Goal: Task Accomplishment & Management: Use online tool/utility

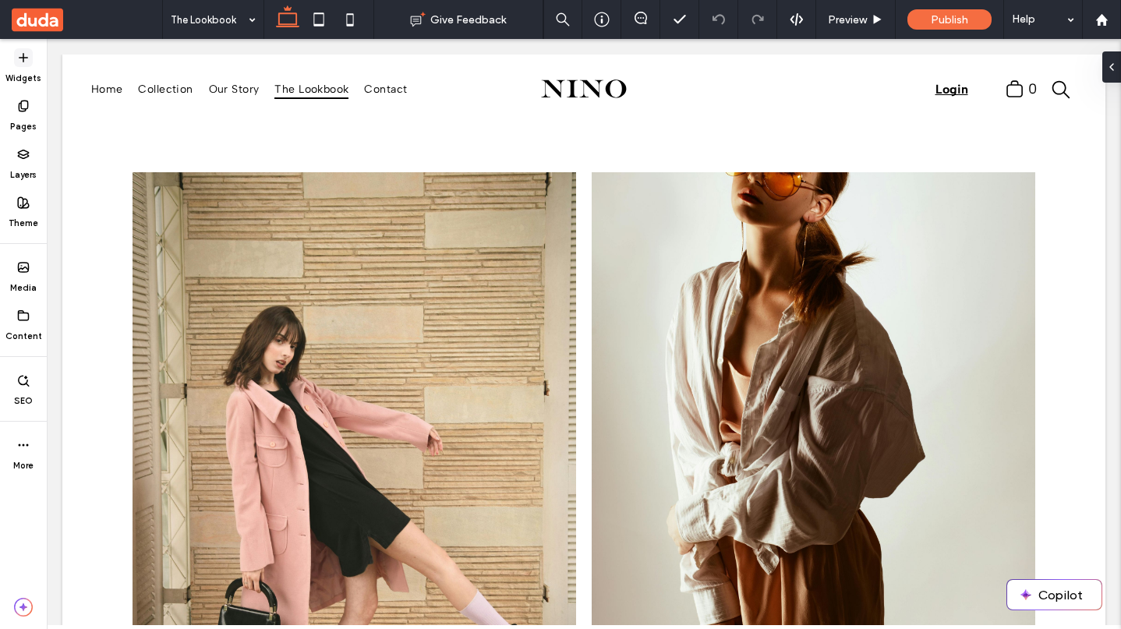
click at [23, 71] on label "Widgets" at bounding box center [23, 75] width 36 height 17
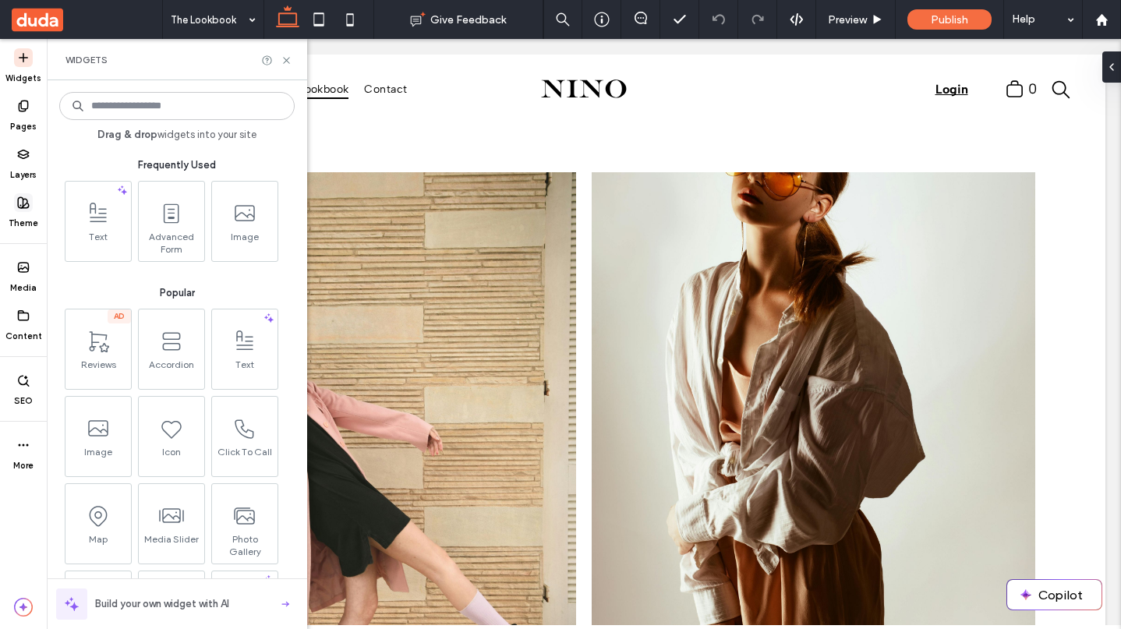
click at [24, 215] on label "Theme" at bounding box center [24, 220] width 30 height 17
click at [24, 206] on icon at bounding box center [23, 202] width 12 height 12
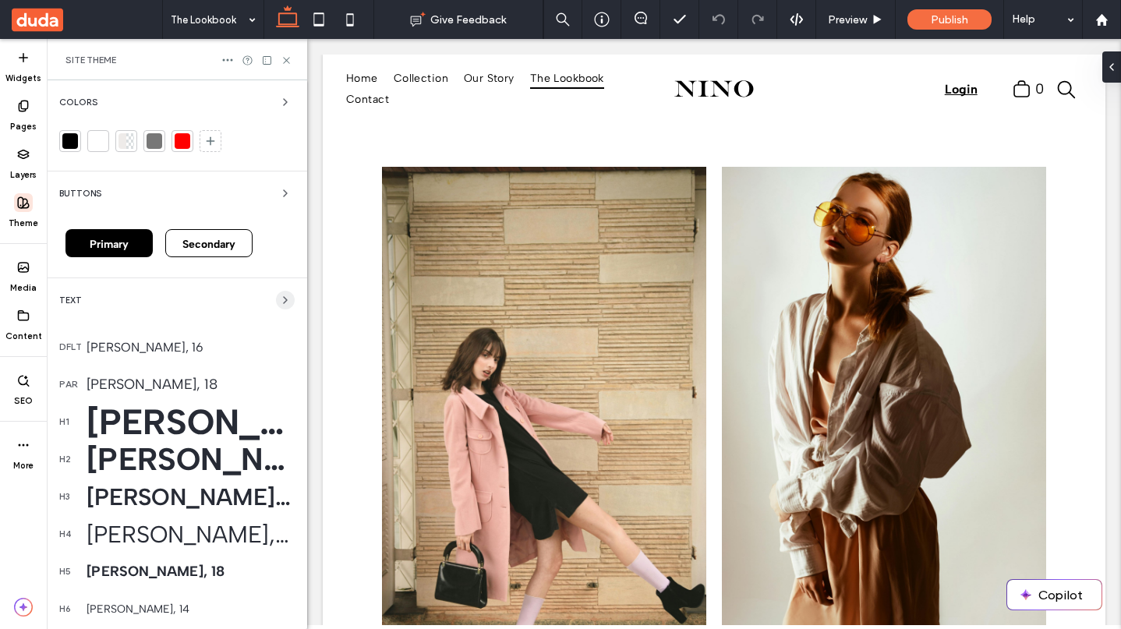
click at [279, 296] on icon "button" at bounding box center [285, 300] width 12 height 12
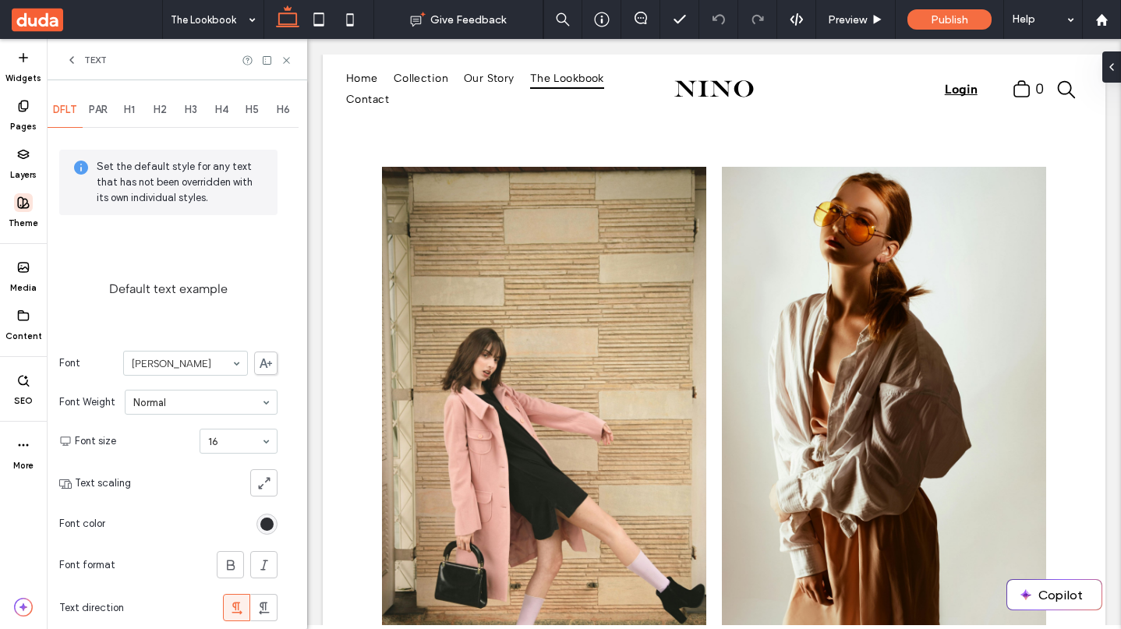
click at [74, 54] on icon at bounding box center [71, 60] width 12 height 12
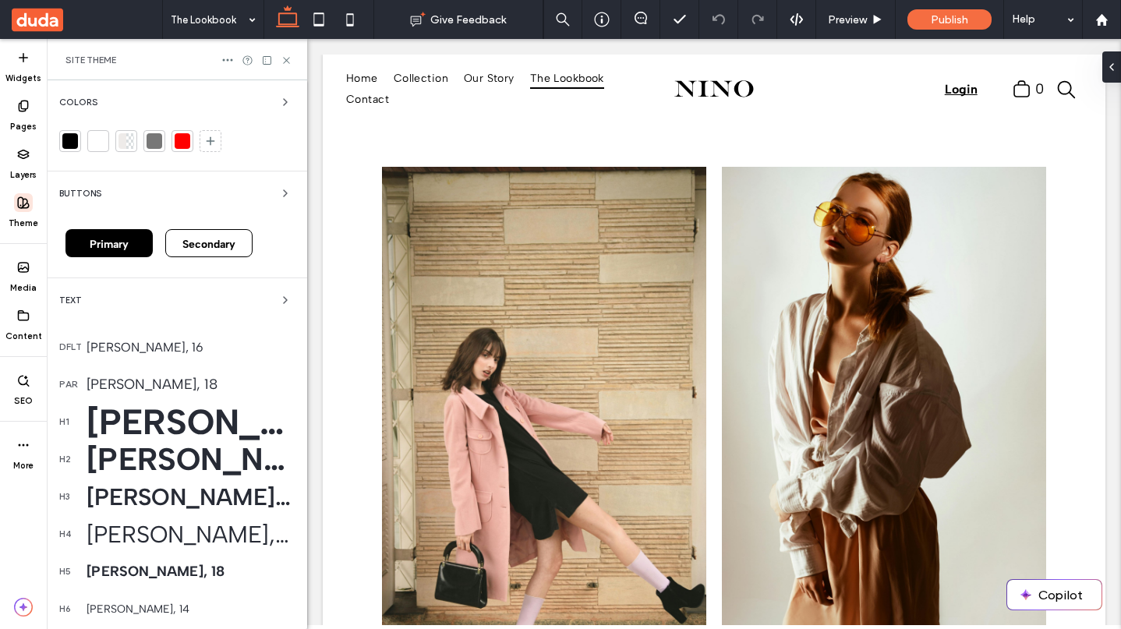
scroll to position [145, 0]
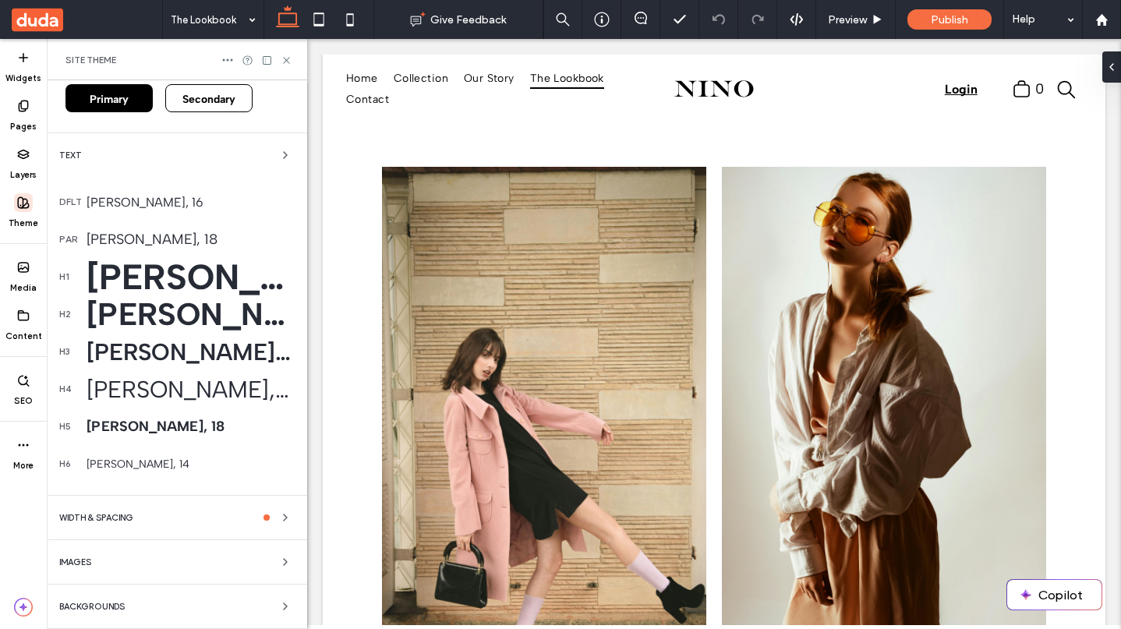
click at [248, 514] on div "WIDTH & SPACING" at bounding box center [176, 517] width 235 height 19
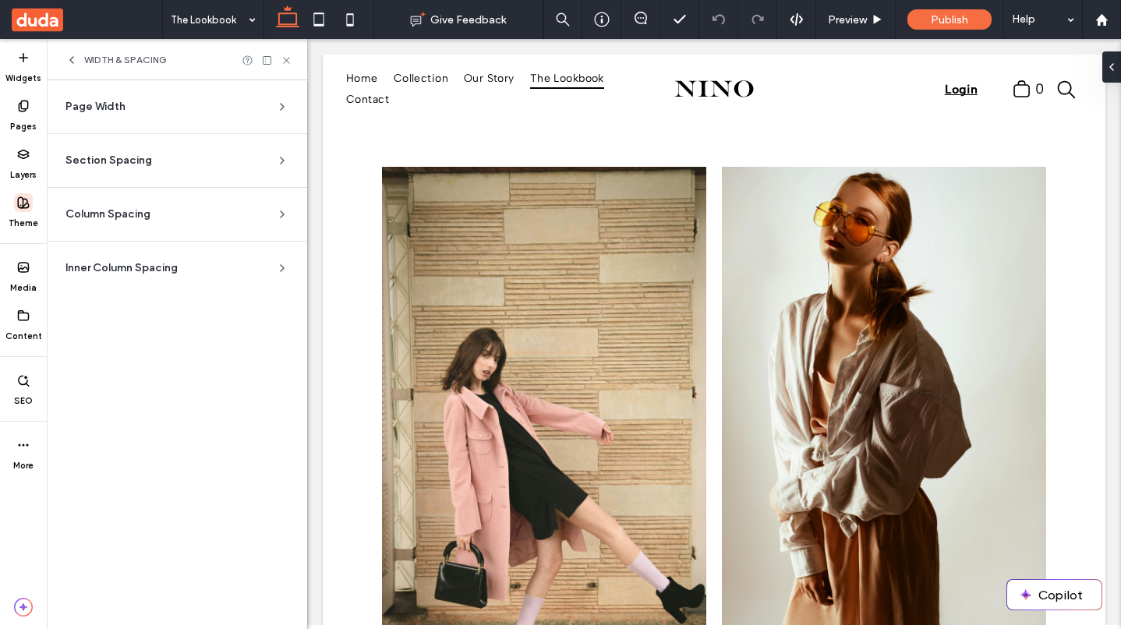
scroll to position [0, 0]
click at [252, 167] on div "Section Spacing" at bounding box center [170, 161] width 210 height 16
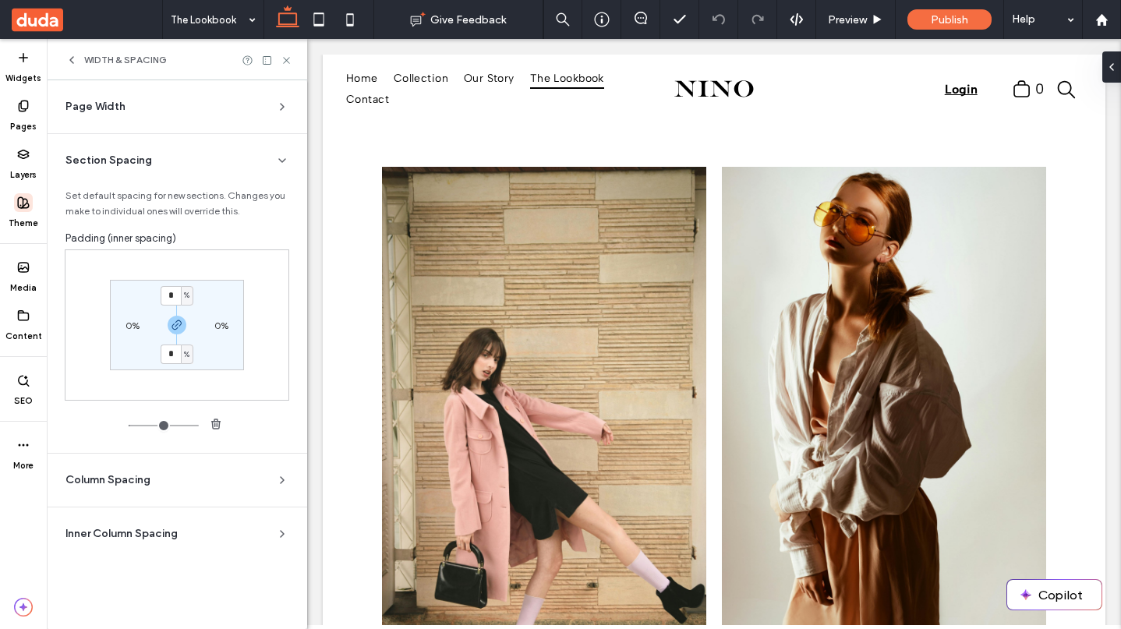
click at [263, 162] on div "Section Spacing" at bounding box center [170, 161] width 210 height 16
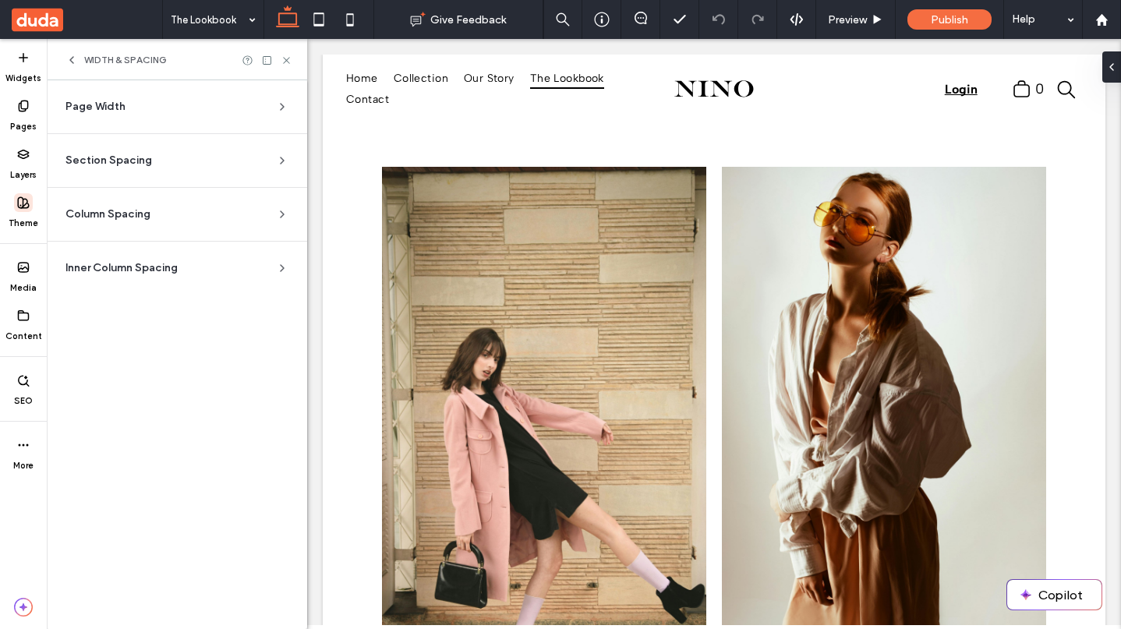
click at [256, 207] on div "Column Spacing" at bounding box center [170, 215] width 210 height 16
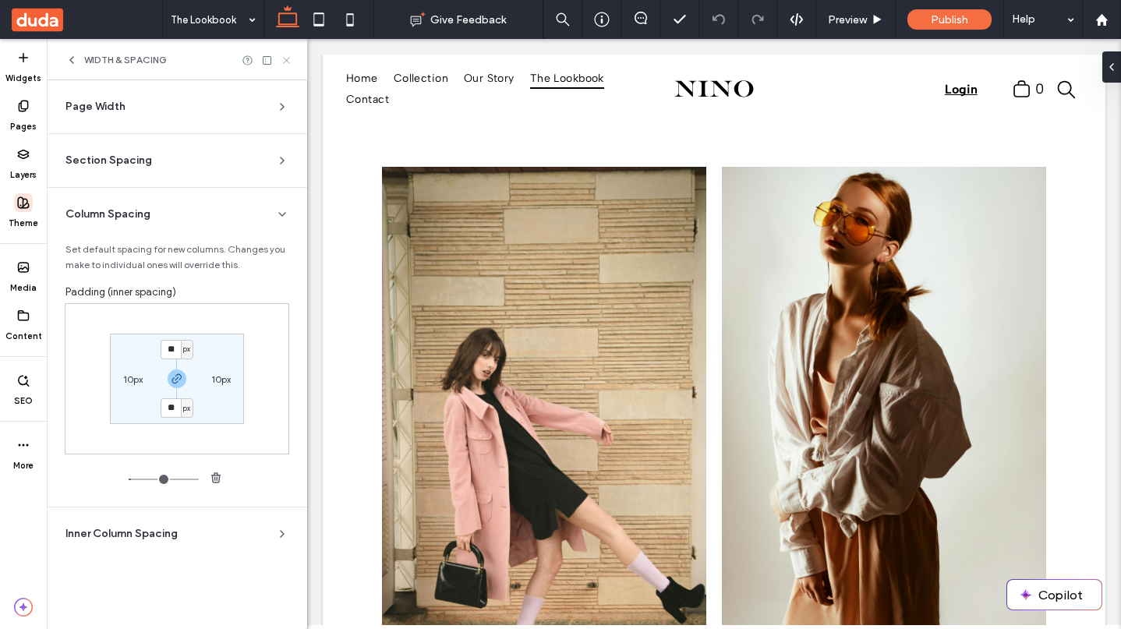
click at [288, 64] on icon at bounding box center [287, 61] width 12 height 12
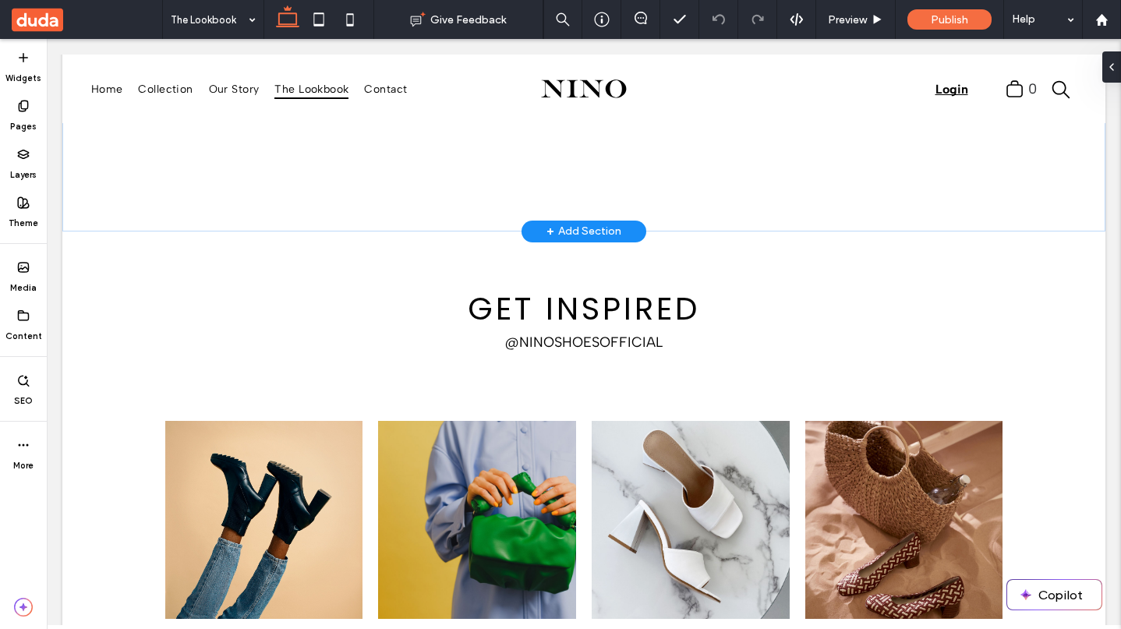
scroll to position [1793, 0]
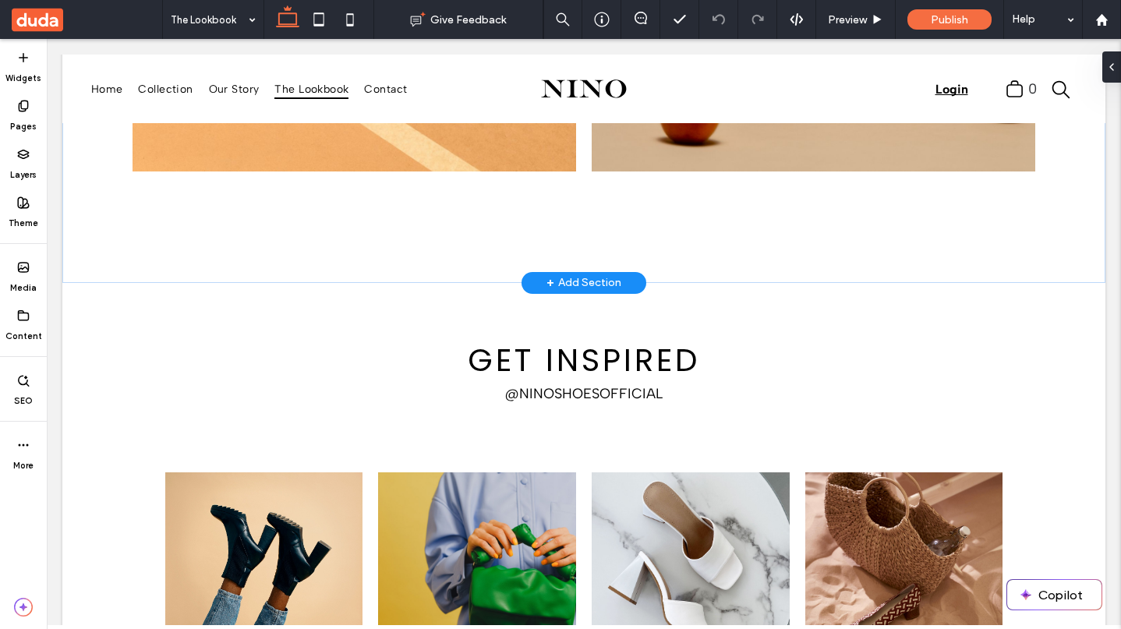
click at [580, 281] on div "+ Add Section" at bounding box center [583, 282] width 75 height 17
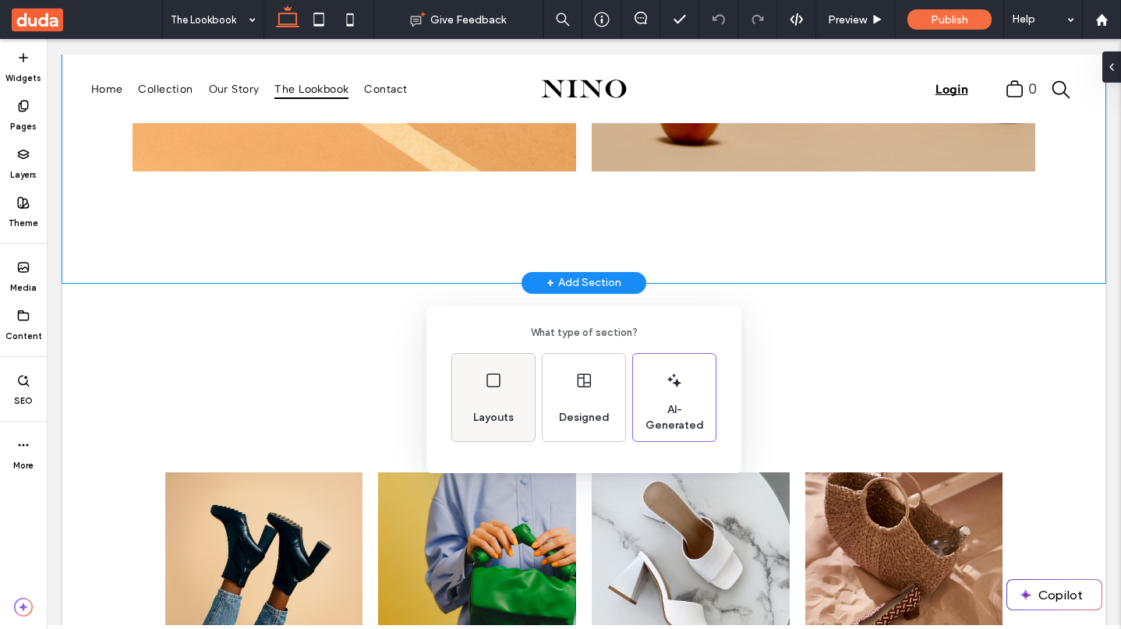
click at [520, 411] on div "Layouts" at bounding box center [493, 397] width 83 height 87
